Goal: Transaction & Acquisition: Purchase product/service

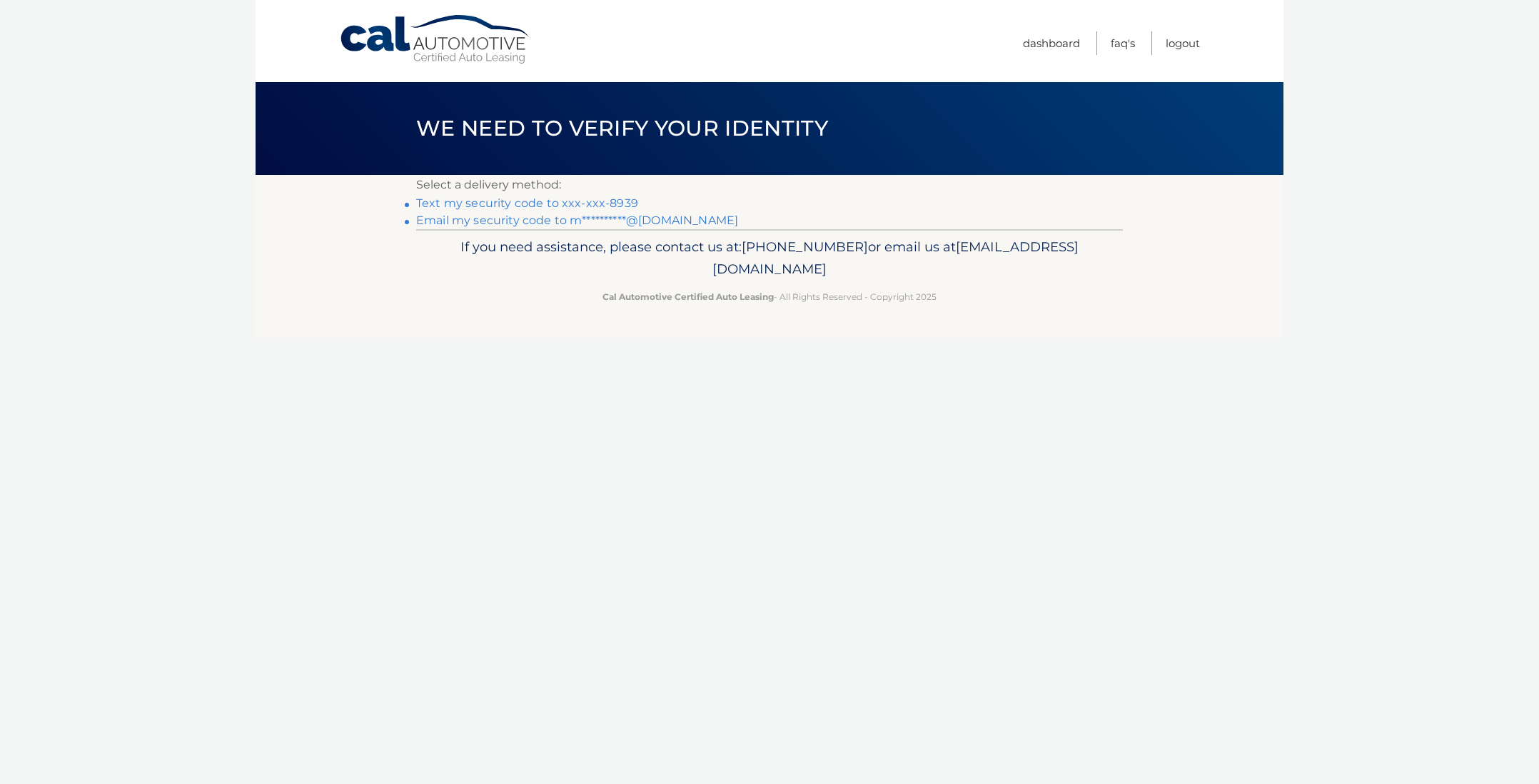
click at [567, 198] on link "Text my security code to xxx-xxx-8939" at bounding box center [526, 203] width 222 height 13
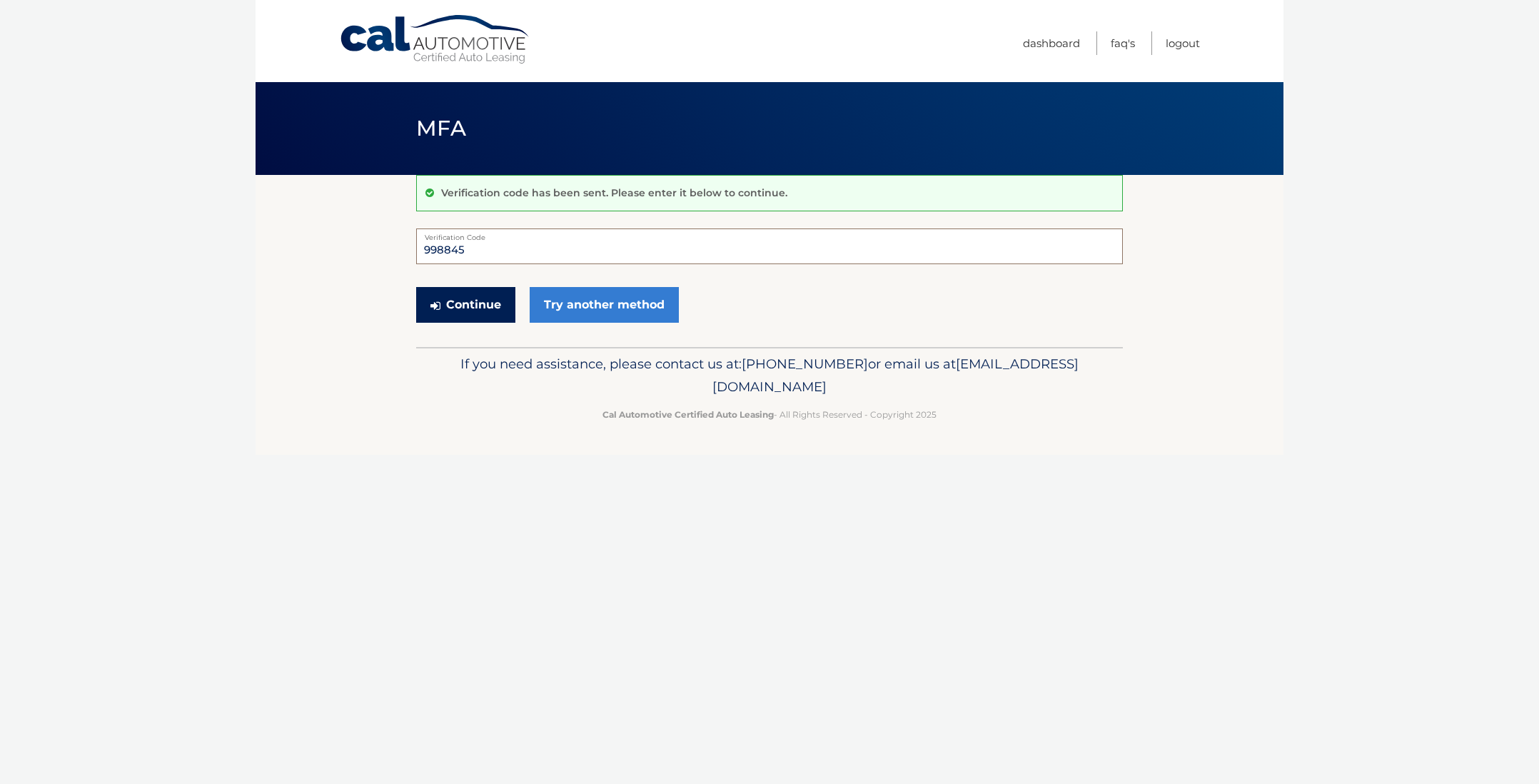
type input "998845"
click at [459, 303] on button "Continue" at bounding box center [465, 304] width 99 height 36
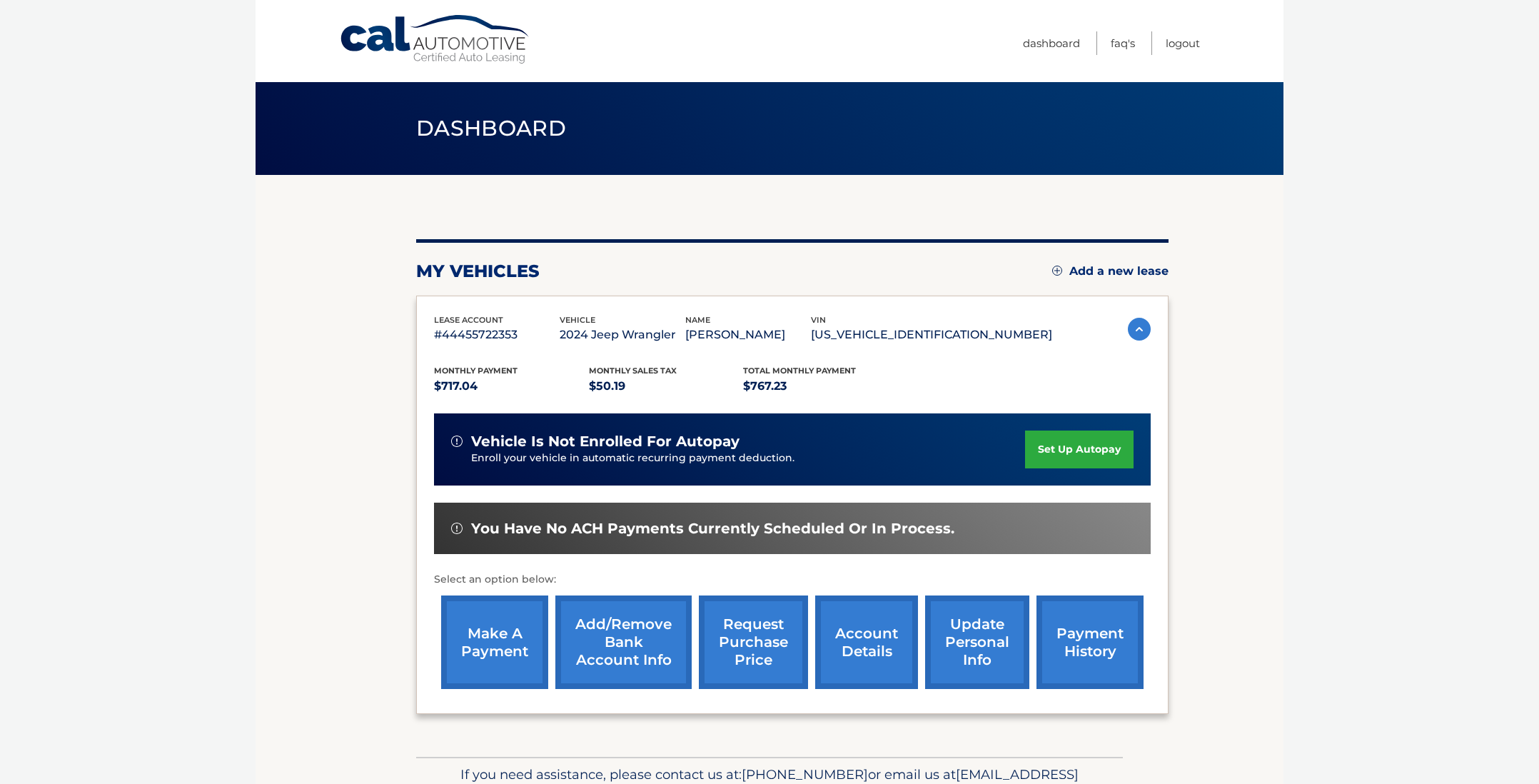
click at [476, 637] on link "make a payment" at bounding box center [495, 642] width 107 height 93
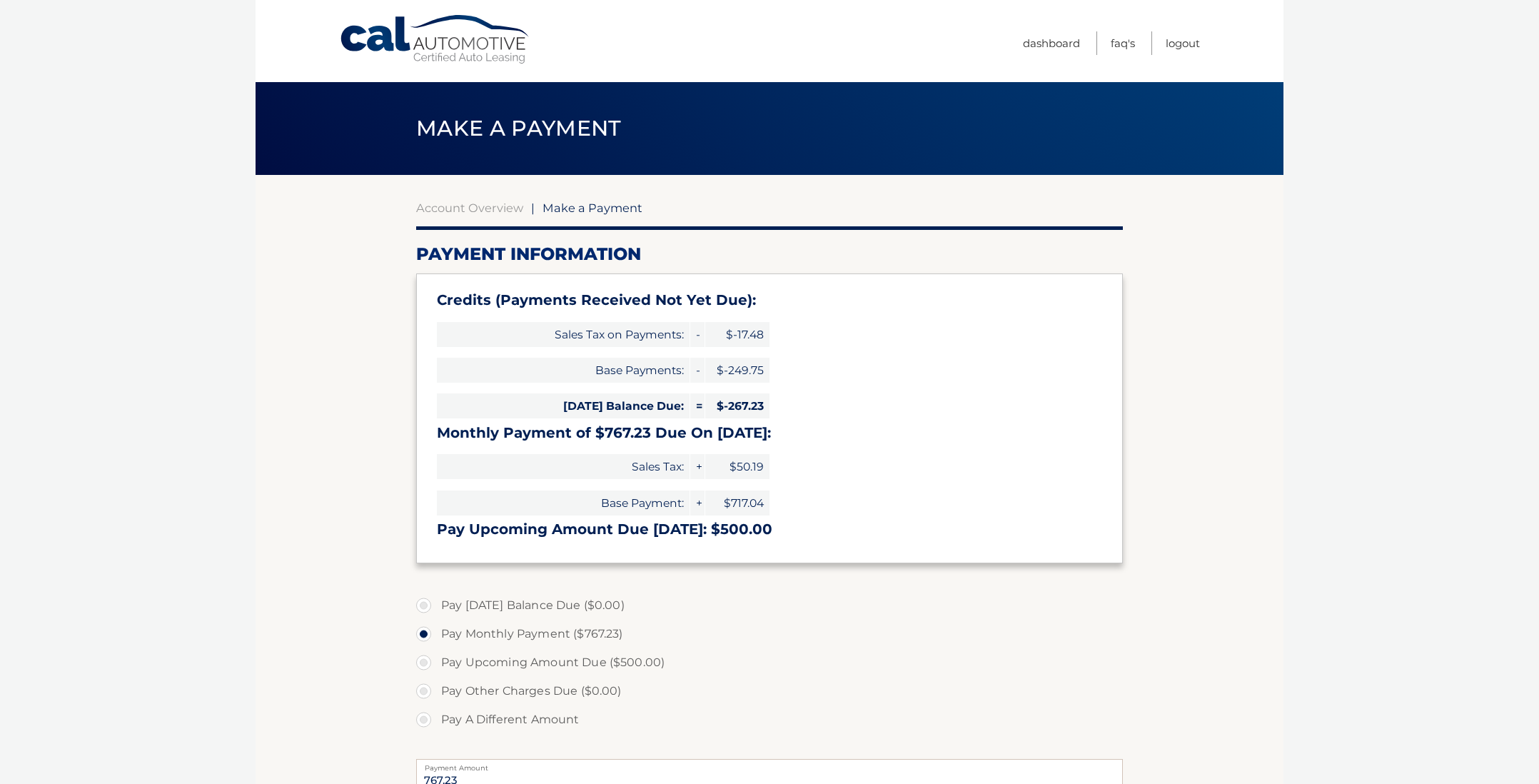
click at [425, 659] on label "Pay Upcoming Amount Due ($500.00)" at bounding box center [769, 662] width 707 height 28
click at [425, 659] on input "Pay Upcoming Amount Due ($500.00)" at bounding box center [428, 658] width 14 height 22
radio input "true"
type input "500.00"
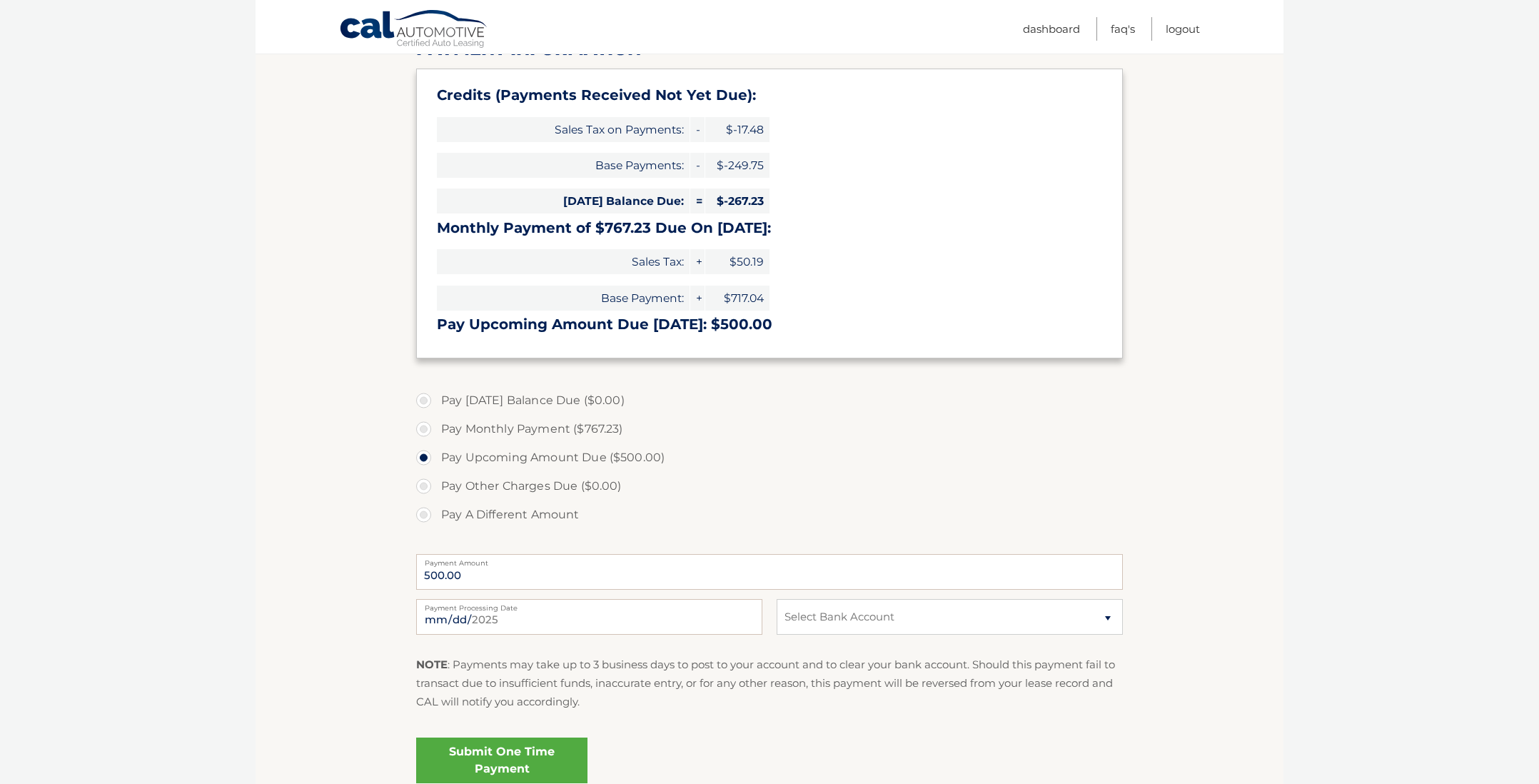
scroll to position [212, 0]
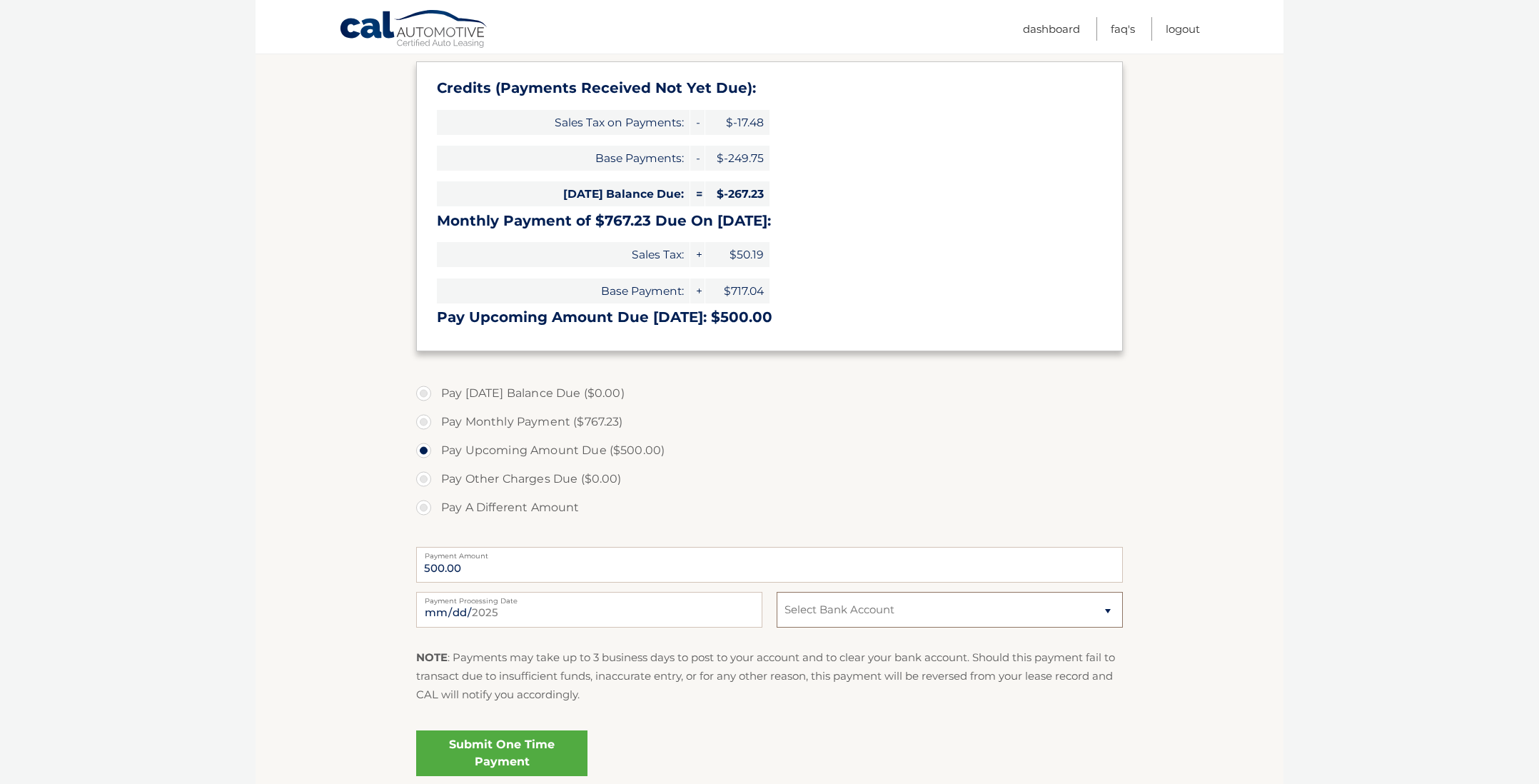
select select "ZjQyMTg2NTUtZjVkNy00YWZjLWE3MWEtYWFjNGVmYTY3ZTEy"
click at [490, 752] on link "Submit One Time Payment" at bounding box center [501, 752] width 171 height 46
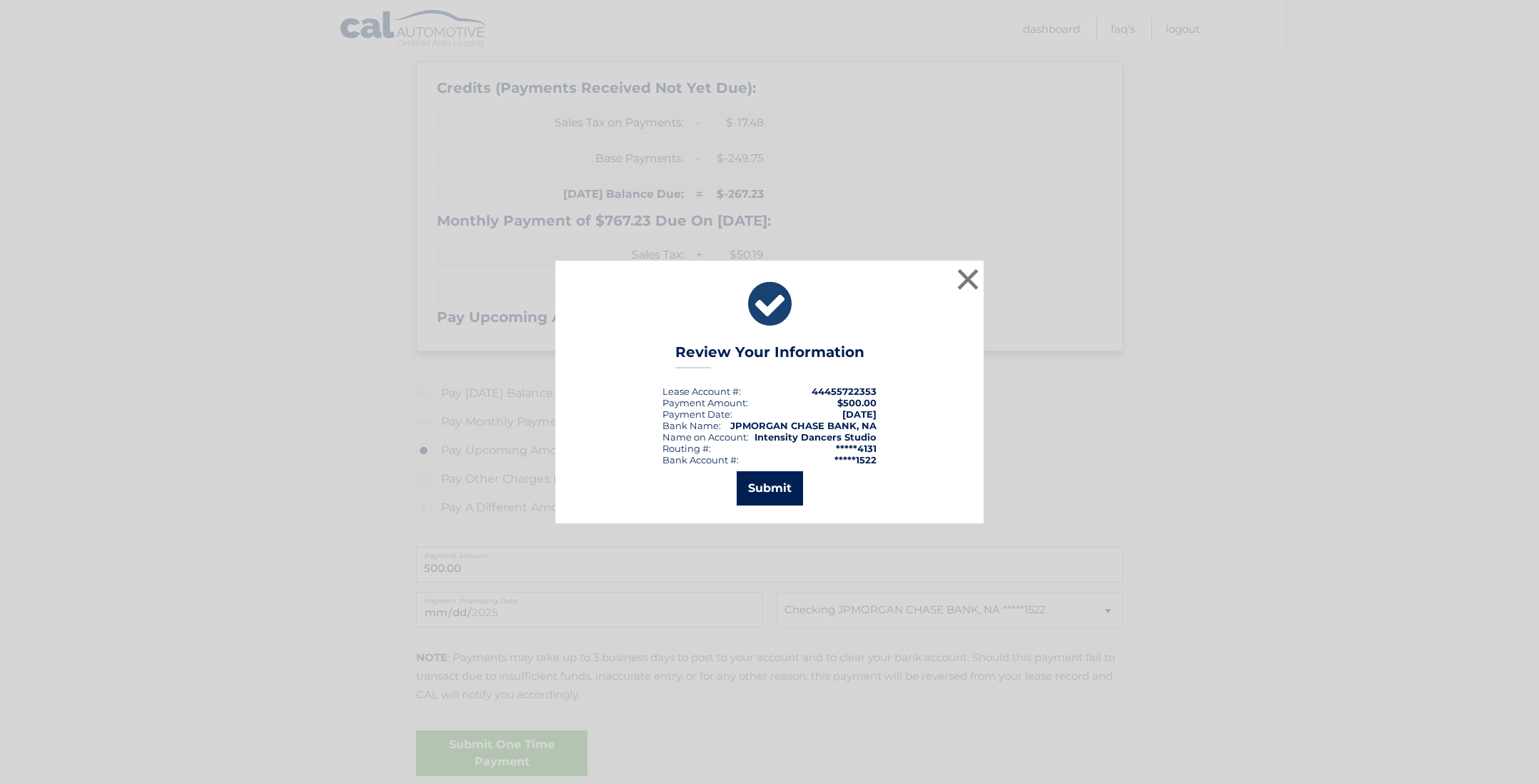
click at [764, 486] on button "Submit" at bounding box center [770, 488] width 67 height 34
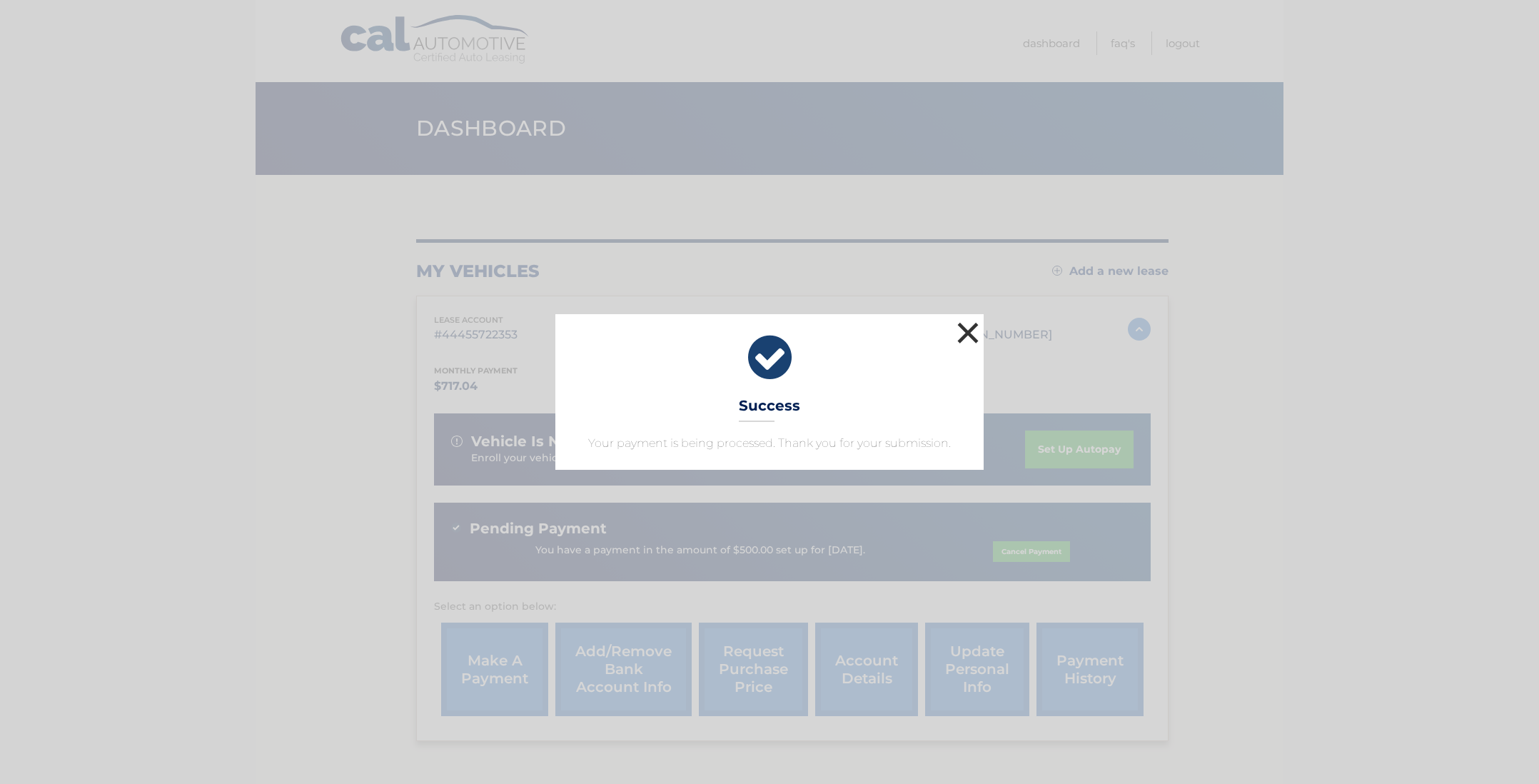
click at [962, 328] on button "×" at bounding box center [968, 333] width 28 height 28
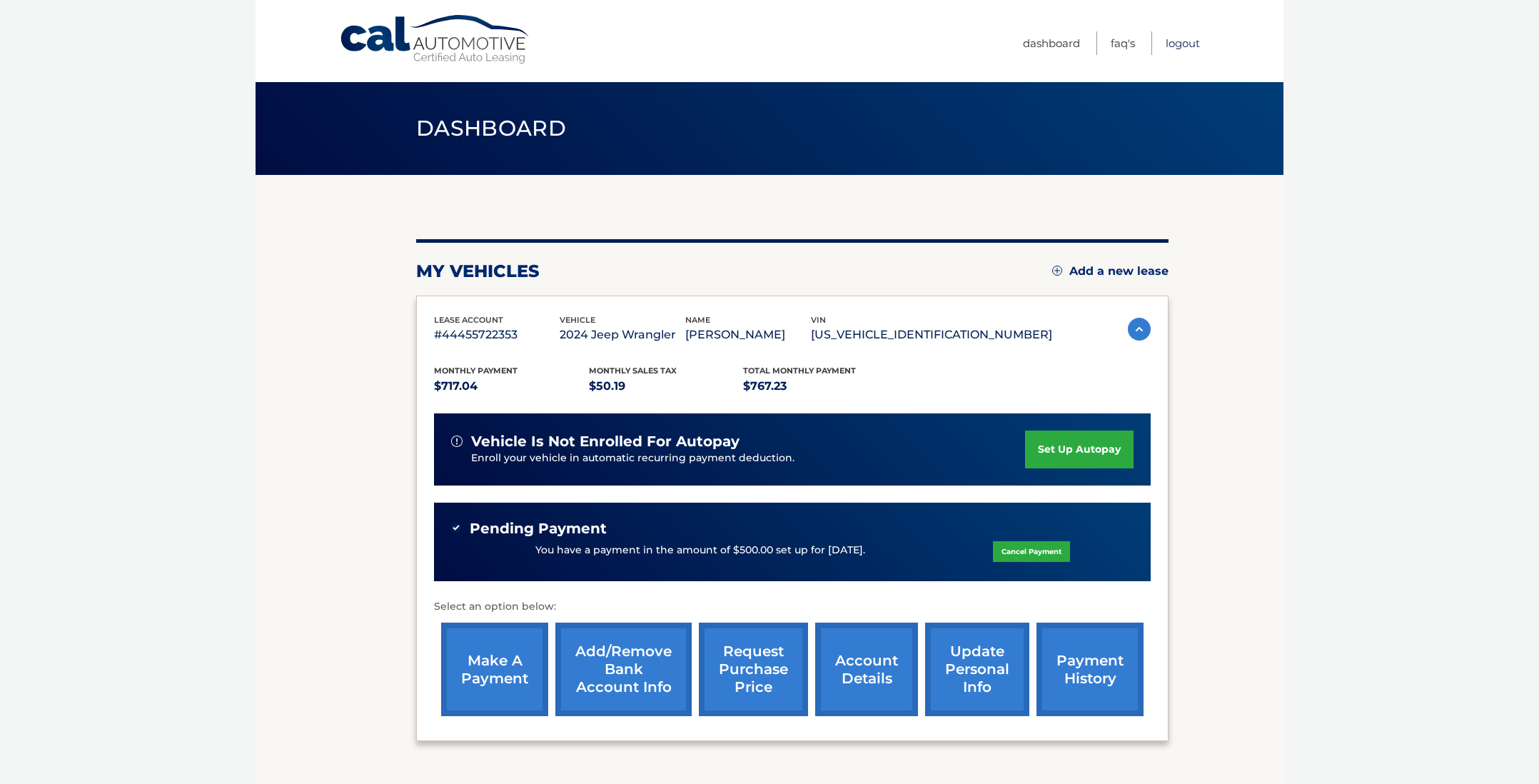
click at [1179, 43] on link "Logout" at bounding box center [1182, 43] width 34 height 23
